Goal: Task Accomplishment & Management: Manage account settings

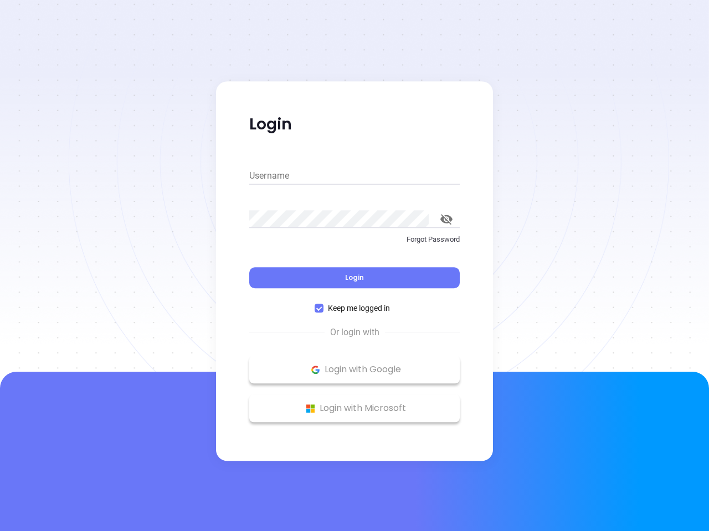
click at [354, 266] on div "Login" at bounding box center [354, 271] width 210 height 34
click at [354, 176] on input "Username" at bounding box center [354, 176] width 210 height 18
click at [446, 219] on icon "toggle password visibility" at bounding box center [446, 219] width 12 height 11
click at [354, 278] on span "Login" at bounding box center [354, 277] width 19 height 9
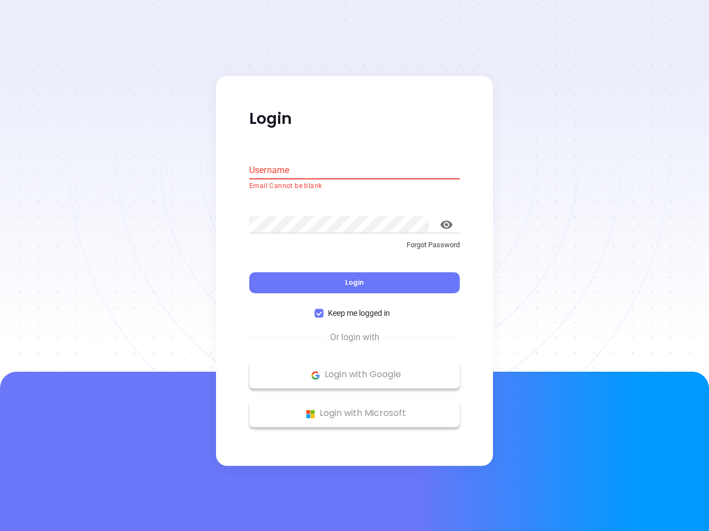
click at [354, 308] on span "Keep me logged in" at bounding box center [358, 314] width 71 height 12
click at [323, 309] on input "Keep me logged in" at bounding box center [318, 313] width 9 height 9
checkbox input "false"
click at [354, 370] on p "Login with Google" at bounding box center [354, 375] width 199 height 17
click at [354, 409] on p "Login with Microsoft" at bounding box center [354, 414] width 199 height 17
